Goal: Information Seeking & Learning: Learn about a topic

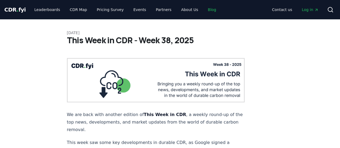
click at [203, 7] on link "Blog" at bounding box center [211, 10] width 17 height 10
click at [203, 10] on link "Blog" at bounding box center [211, 10] width 17 height 10
click at [13, 12] on span "CDR . fyi" at bounding box center [14, 9] width 21 height 6
click at [13, 11] on span "CDR . fyi" at bounding box center [14, 9] width 21 height 6
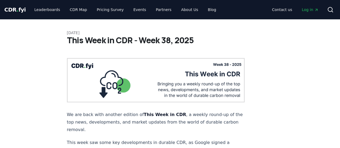
click at [13, 10] on span "CDR . fyi" at bounding box center [14, 9] width 21 height 6
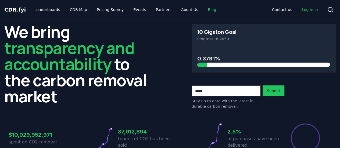
click at [203, 8] on link "Blog" at bounding box center [211, 10] width 17 height 10
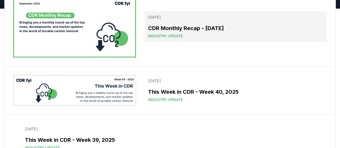
scroll to position [81, 0]
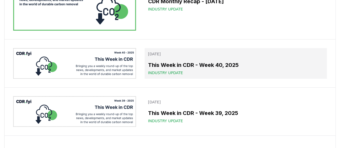
click at [196, 69] on div "This Week in CDR - Week 40, 2025 Industry Update" at bounding box center [236, 68] width 176 height 15
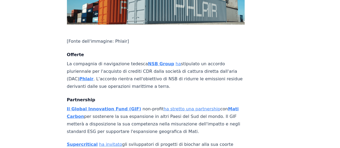
scroll to position [461, 0]
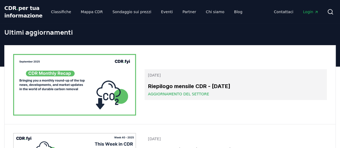
click at [199, 86] on font "Riepilogo mensile CDR - settembre 2025" at bounding box center [189, 86] width 82 height 6
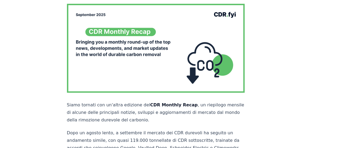
scroll to position [81, 0]
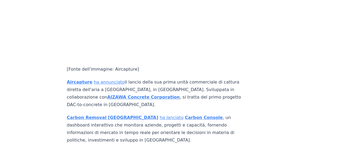
scroll to position [1263, 0]
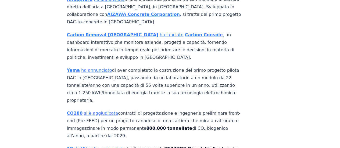
drag, startPoint x: 163, startPoint y: 102, endPoint x: 149, endPoint y: 102, distance: 14.0
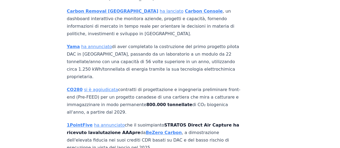
scroll to position [1397, 0]
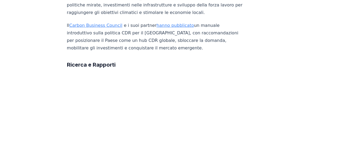
scroll to position [2660, 0]
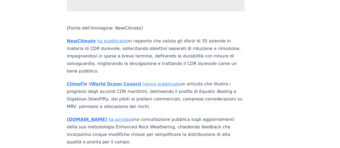
scroll to position [2794, 0]
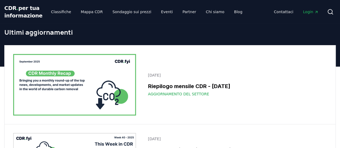
click at [275, 43] on div "Ultimi aggiornamenti" at bounding box center [170, 34] width 340 height 21
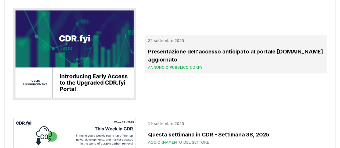
scroll to position [215, 0]
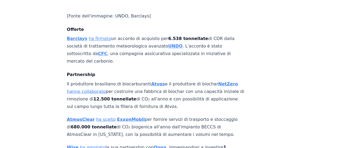
scroll to position [434, 0]
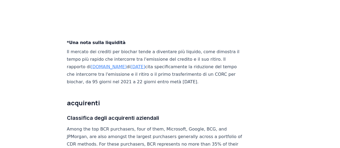
scroll to position [1787, 0]
